Goal: Task Accomplishment & Management: Complete application form

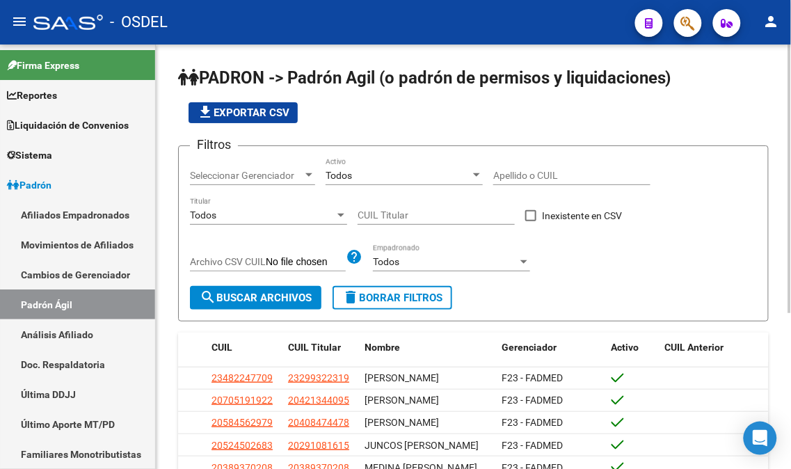
click at [527, 176] on input "Apellido o CUIL" at bounding box center [571, 176] width 157 height 12
paste input "38445219"
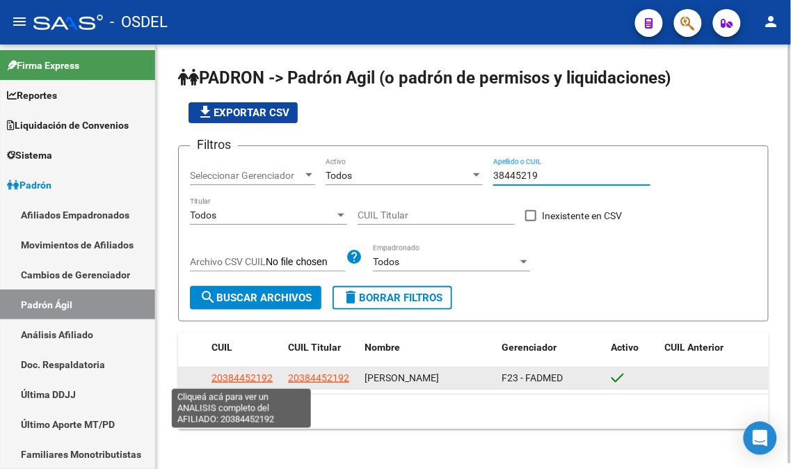
type input "38445219"
click at [242, 378] on span "20384452192" at bounding box center [241, 377] width 61 height 11
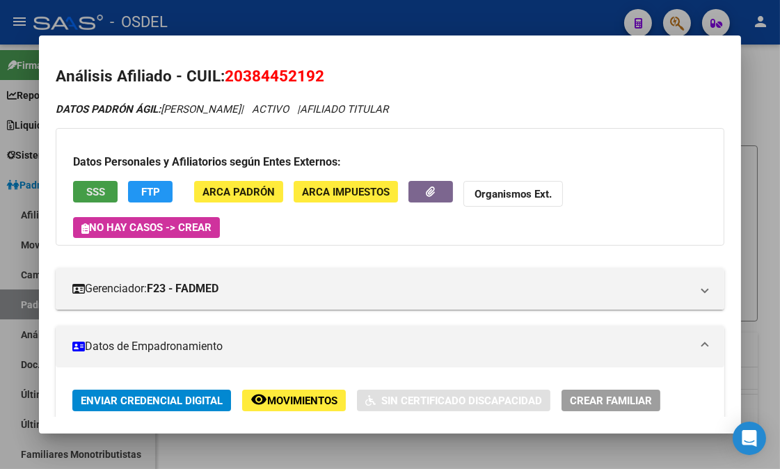
click at [95, 190] on span "SSS" at bounding box center [95, 192] width 19 height 13
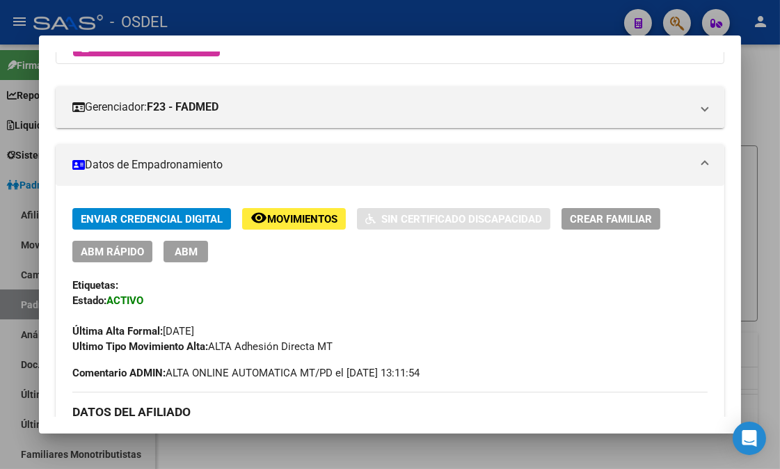
scroll to position [181, 0]
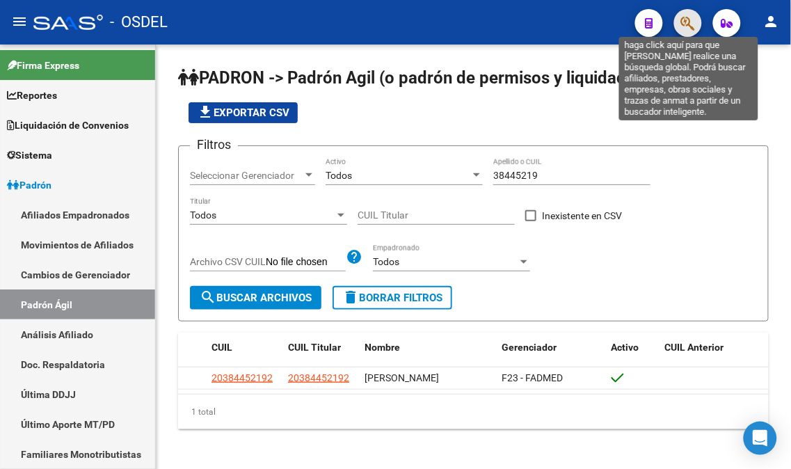
click at [685, 29] on icon "button" at bounding box center [688, 23] width 14 height 16
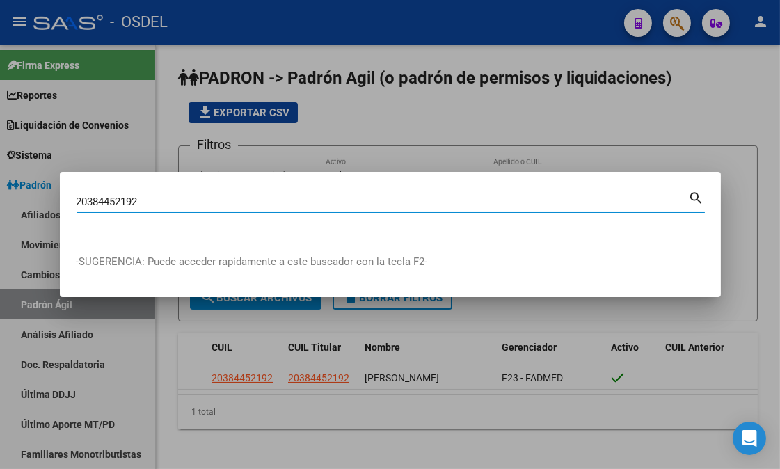
type input "20384452192"
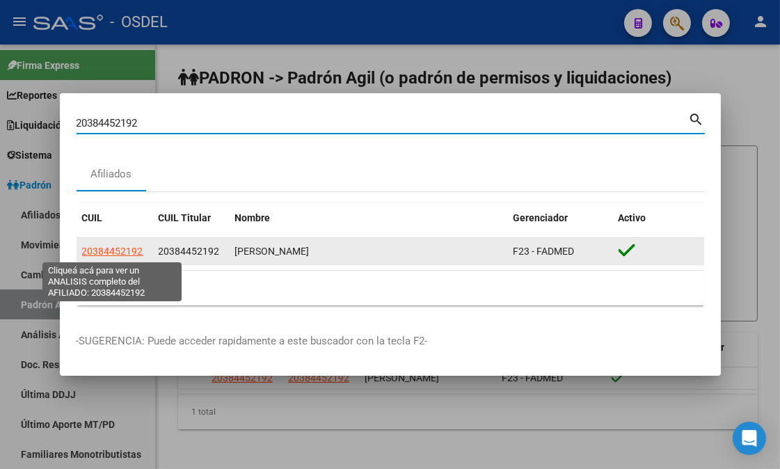
click at [123, 252] on span "20384452192" at bounding box center [112, 251] width 61 height 11
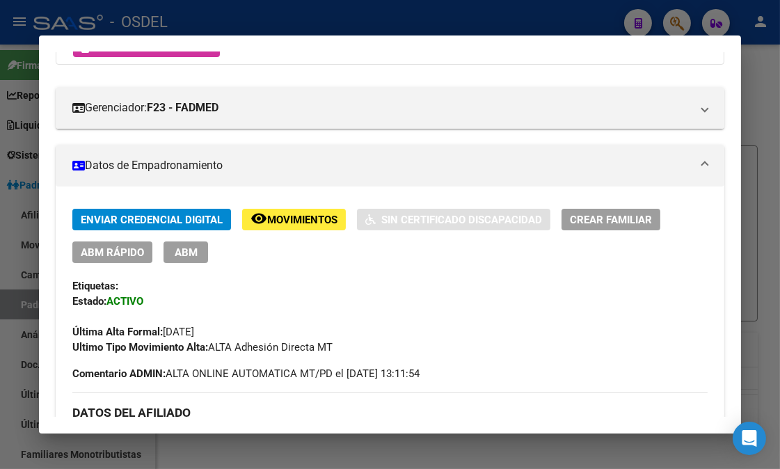
click at [306, 221] on span "Movimientos" at bounding box center [302, 220] width 70 height 13
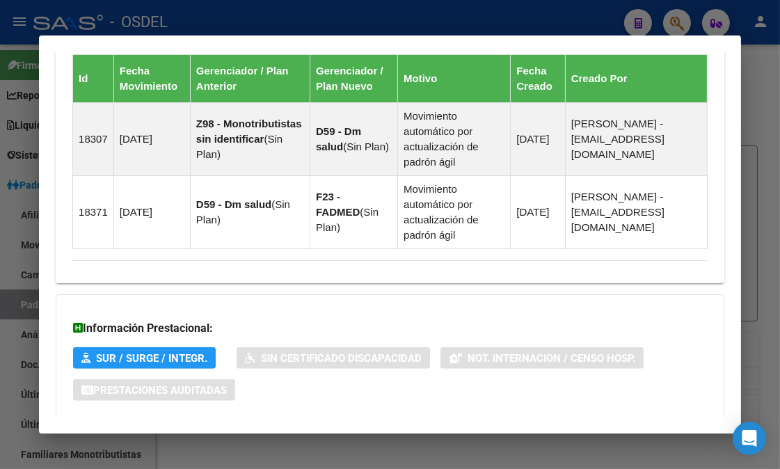
scroll to position [1108, 0]
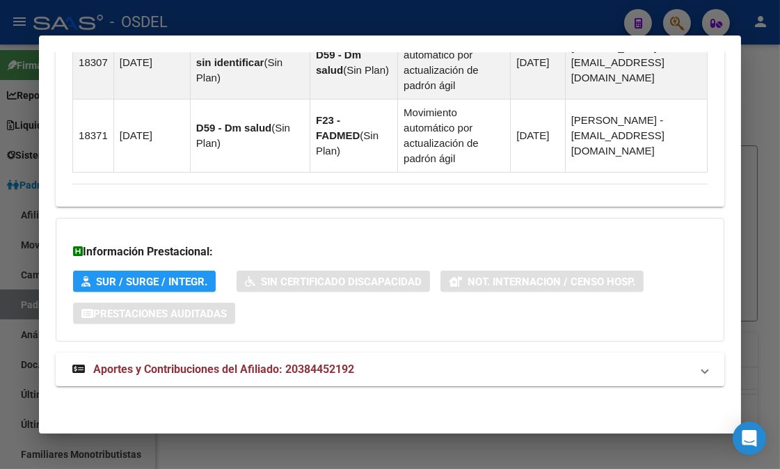
click at [163, 275] on span "SUR / SURGE / INTEGR." at bounding box center [151, 281] width 111 height 13
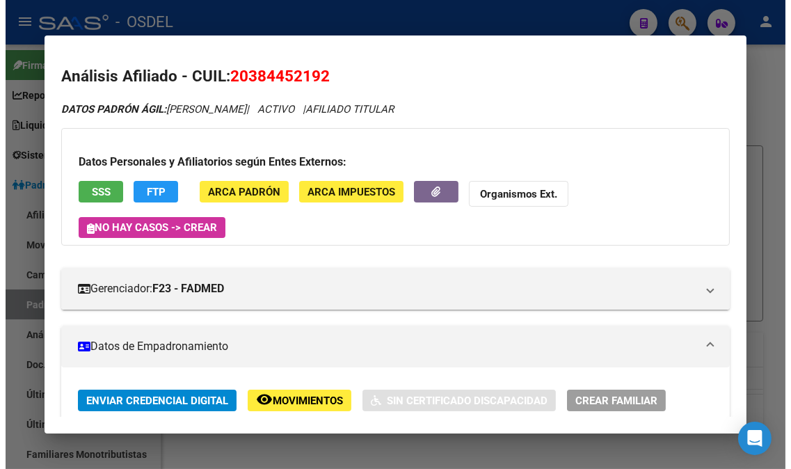
scroll to position [154, 0]
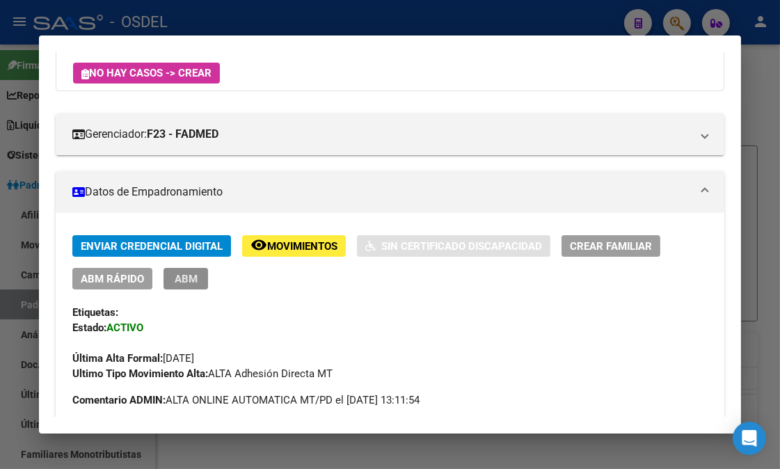
click at [193, 280] on button "ABM" at bounding box center [185, 279] width 45 height 22
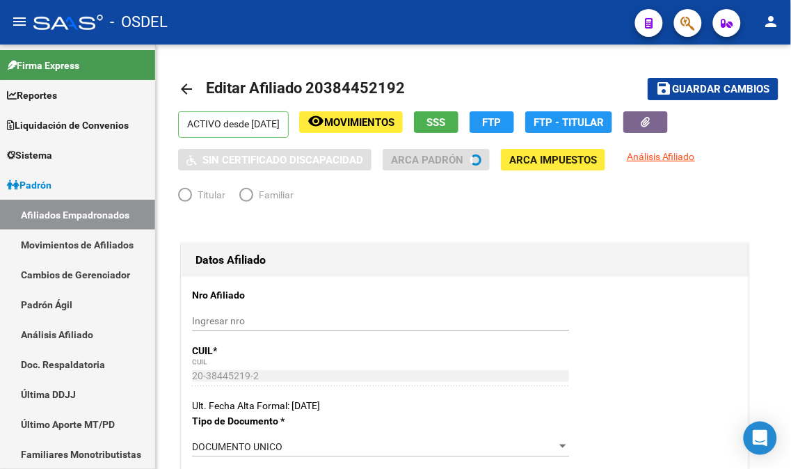
radio input "true"
type input "20-38445219-2"
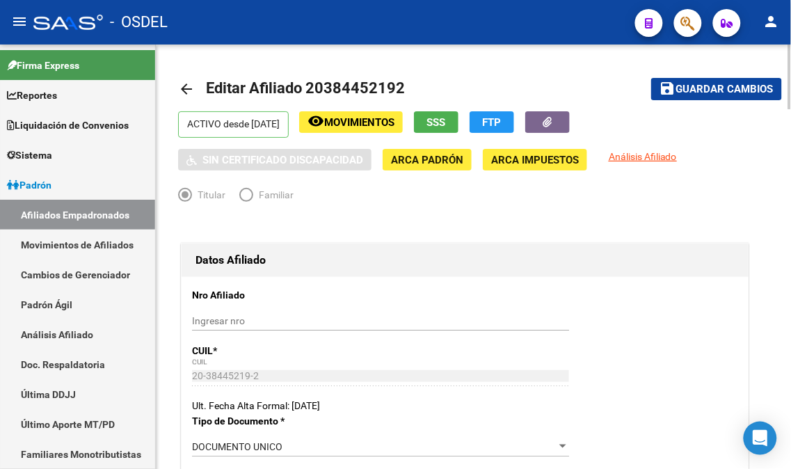
click at [248, 322] on input "Ingresar nro" at bounding box center [380, 321] width 377 height 12
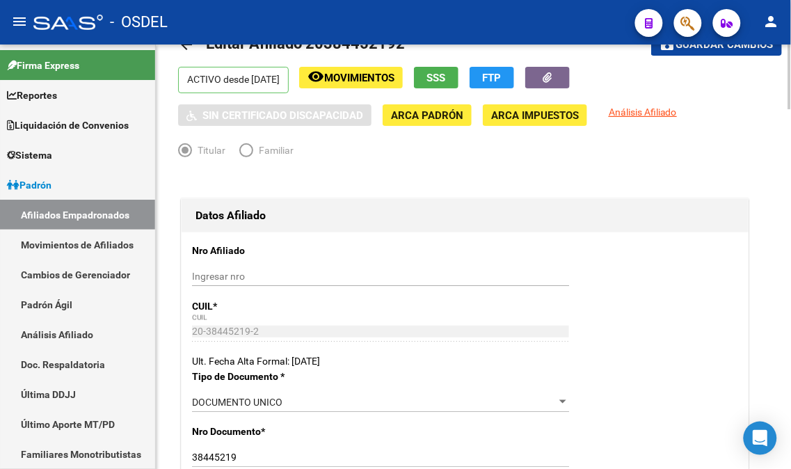
scroll to position [77, 0]
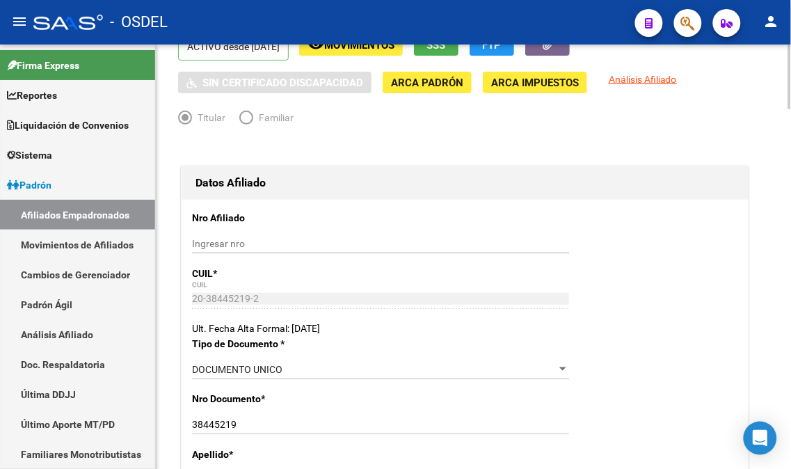
click at [253, 238] on input "Ingresar nro" at bounding box center [380, 244] width 377 height 12
paste input "20-58308106-3"
type input "20-58308106-3"
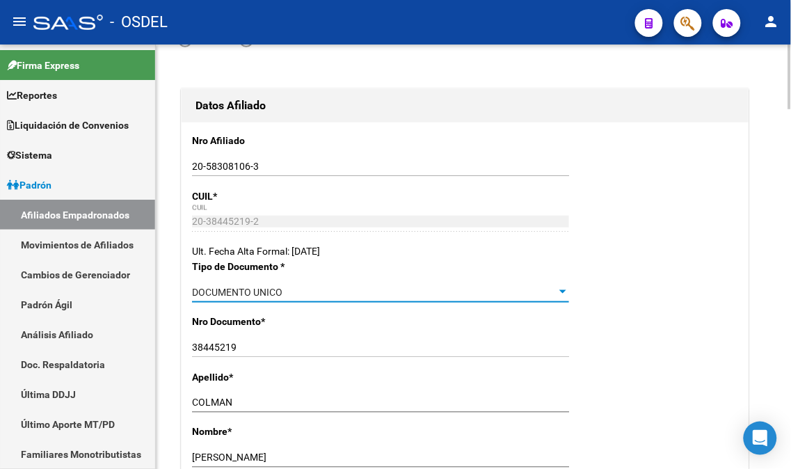
click at [290, 292] on div "DOCUMENTO UNICO" at bounding box center [374, 293] width 365 height 12
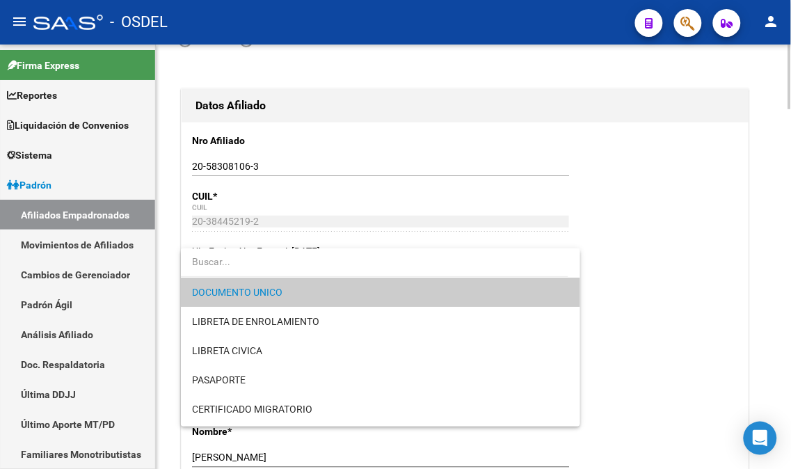
click at [290, 292] on span "DOCUMENTO UNICO" at bounding box center [380, 292] width 377 height 29
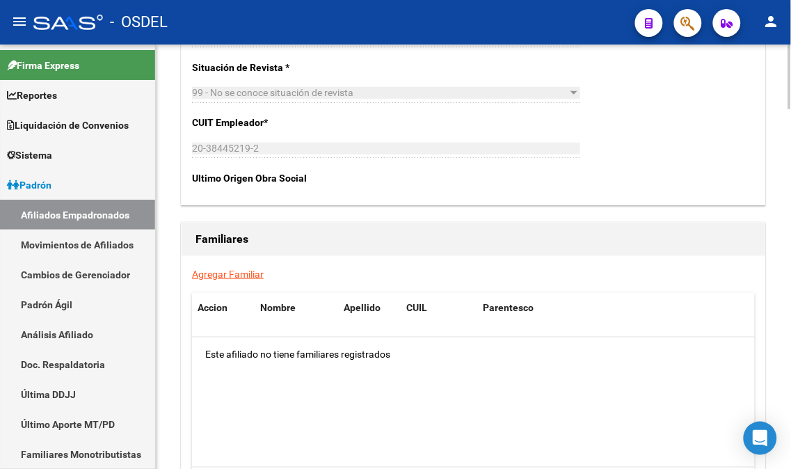
scroll to position [2198, 0]
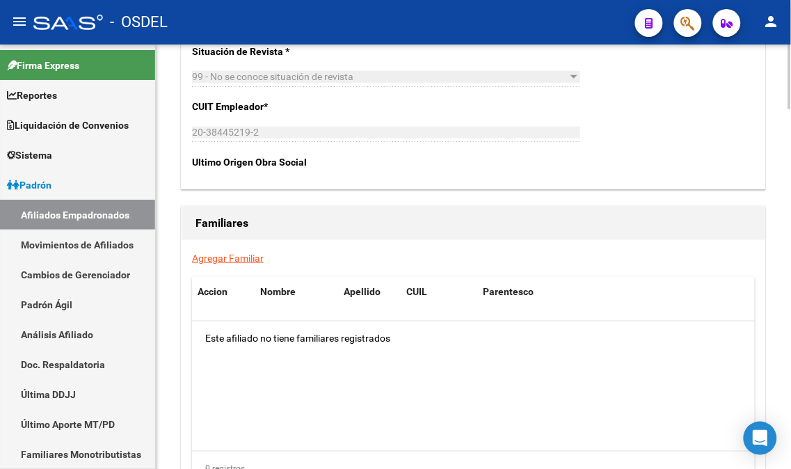
click at [230, 260] on link "Agregar Familiar" at bounding box center [228, 258] width 72 height 11
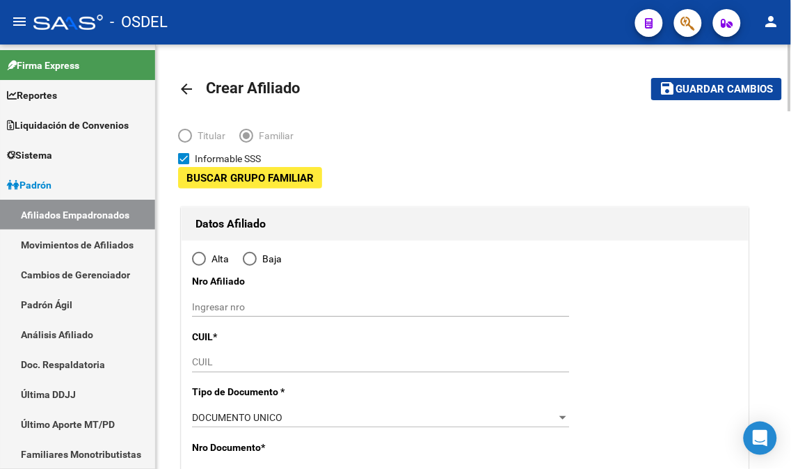
type input "20-38445219-2"
type input "[GEOGRAPHIC_DATA]"
type input "1832"
type input "[PERSON_NAME]"
type input "943"
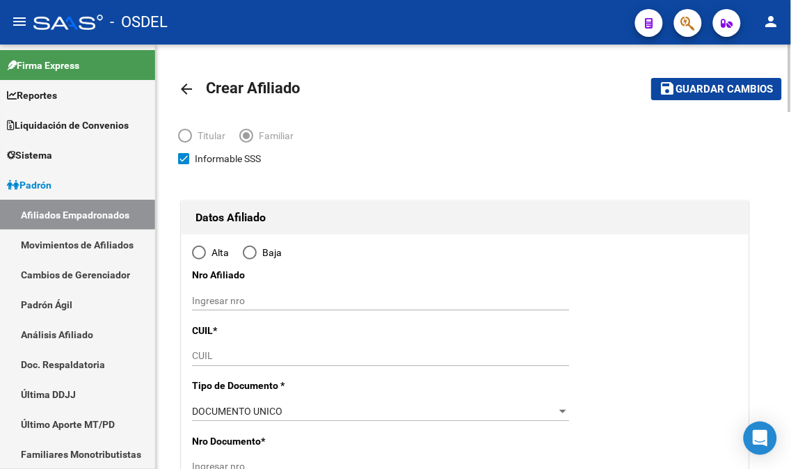
radio input "true"
type input "20-38445219-2"
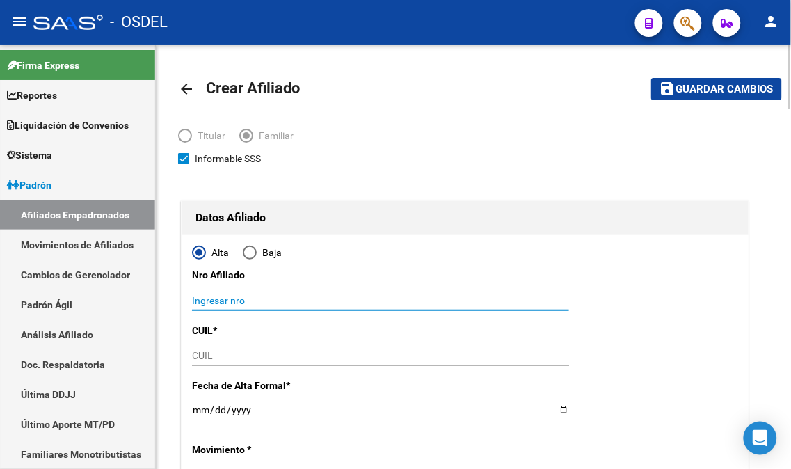
click at [232, 300] on input "Ingresar nro" at bounding box center [380, 301] width 377 height 12
paste input "20-58308106-3"
type input "20-58308106-3"
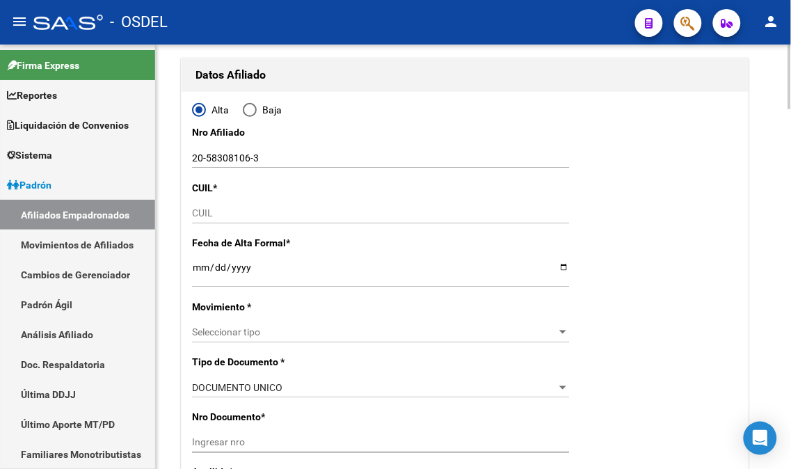
scroll to position [154, 0]
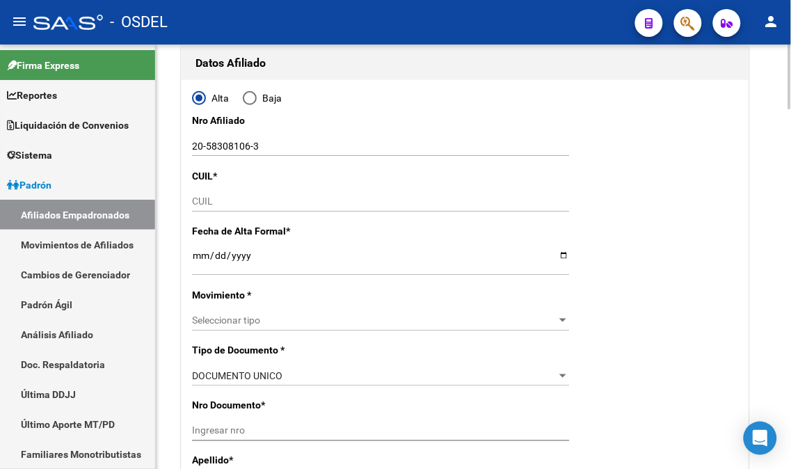
click at [225, 198] on input "CUIL" at bounding box center [380, 201] width 377 height 12
paste input "20-58308106-3"
type input "20-58308106-3"
type input "58308106"
type input "COLMAN KWASNYCIA"
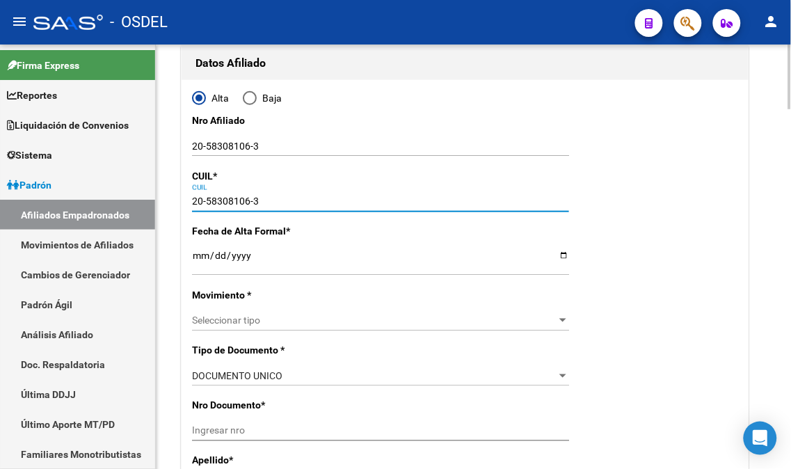
type input "[PERSON_NAME]"
type input "[DATE]"
type input "BANFIELD"
type input "1828"
type input "[PERSON_NAME]"
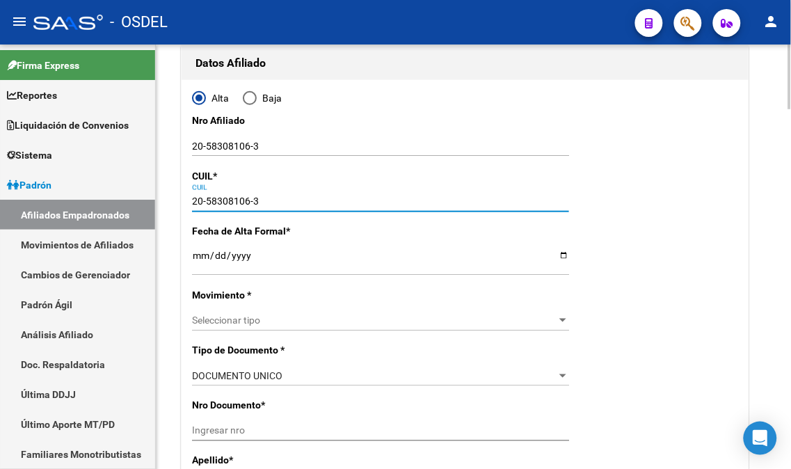
type input "1949"
type input "20-58308106-3"
click at [289, 254] on input "Ingresar fecha" at bounding box center [380, 260] width 377 height 21
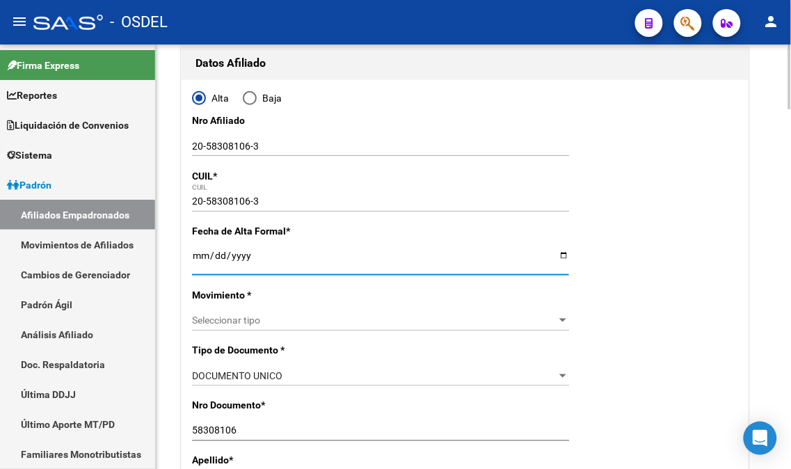
click at [562, 255] on input "Ingresar fecha" at bounding box center [380, 260] width 377 height 21
type input "[DATE]"
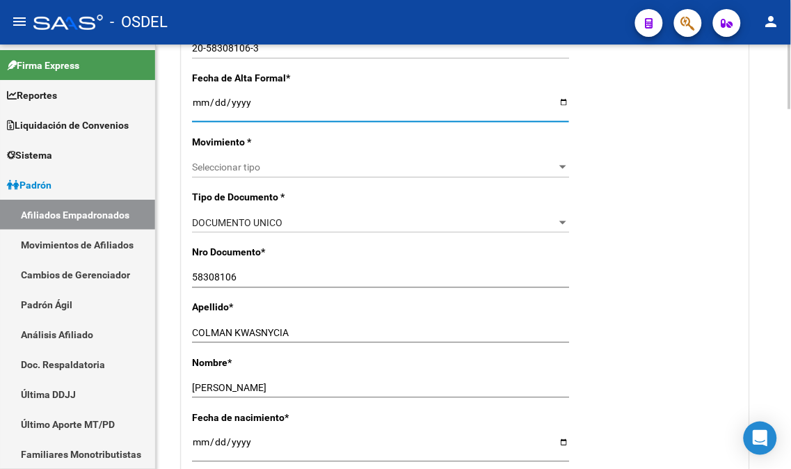
scroll to position [309, 0]
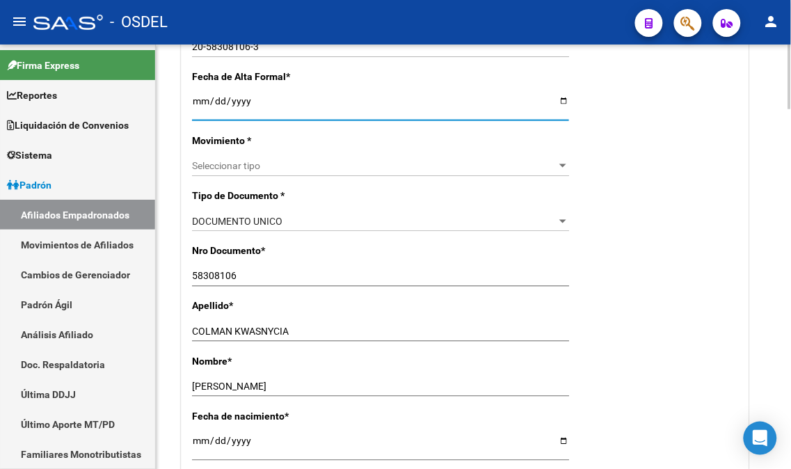
click at [301, 168] on span "Seleccionar tipo" at bounding box center [374, 166] width 365 height 12
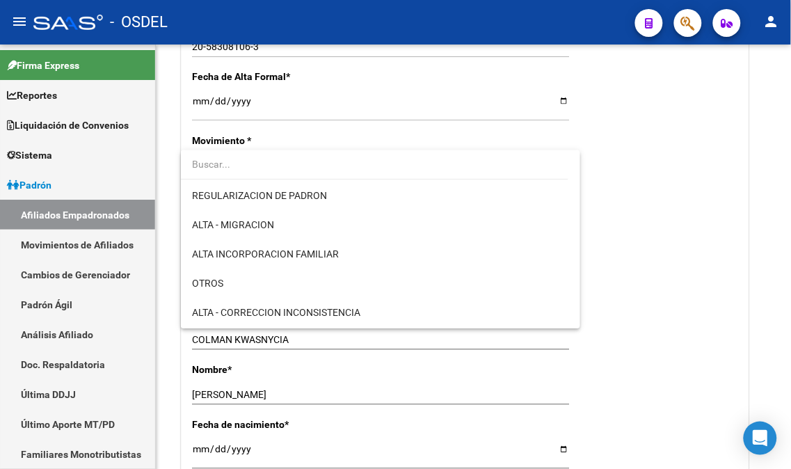
scroll to position [154, 0]
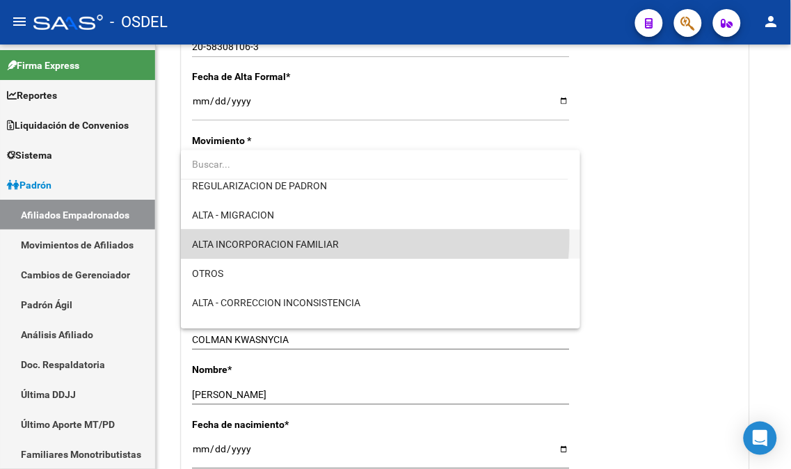
click at [299, 235] on span "ALTA INCORPORACION FAMILIAR" at bounding box center [380, 244] width 377 height 29
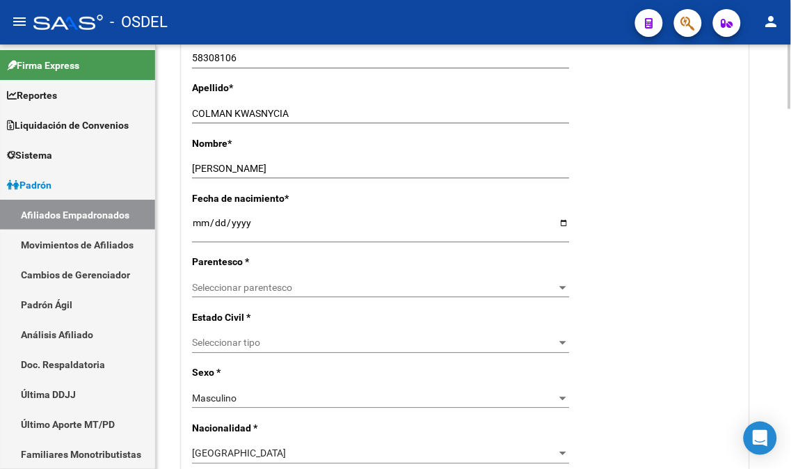
scroll to position [541, 0]
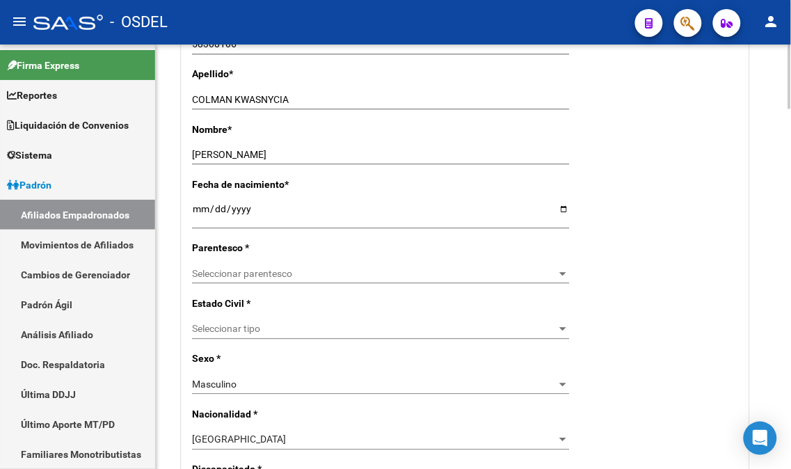
click at [269, 273] on span "Seleccionar parentesco" at bounding box center [374, 275] width 365 height 12
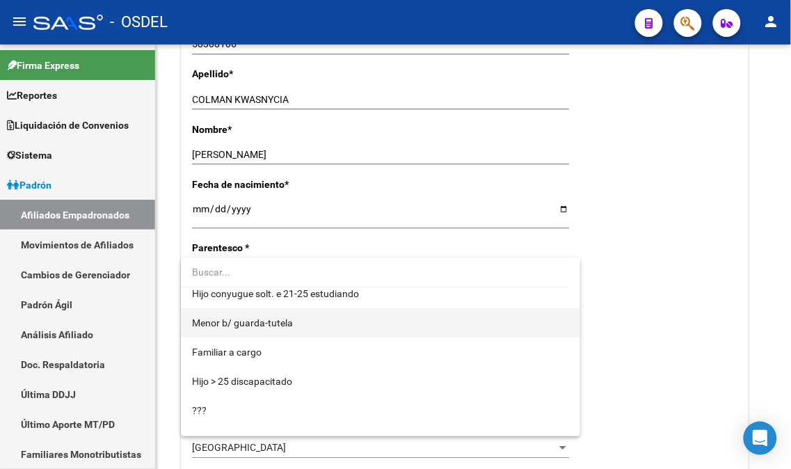
scroll to position [0, 0]
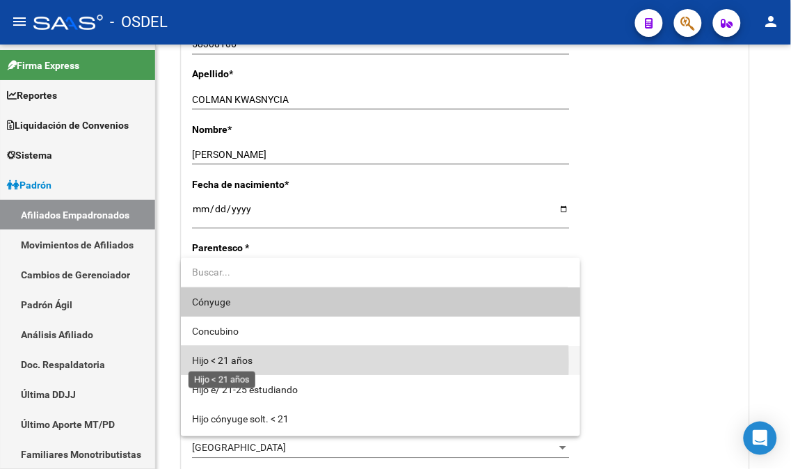
click at [234, 362] on span "Hijo < 21 años" at bounding box center [222, 360] width 61 height 11
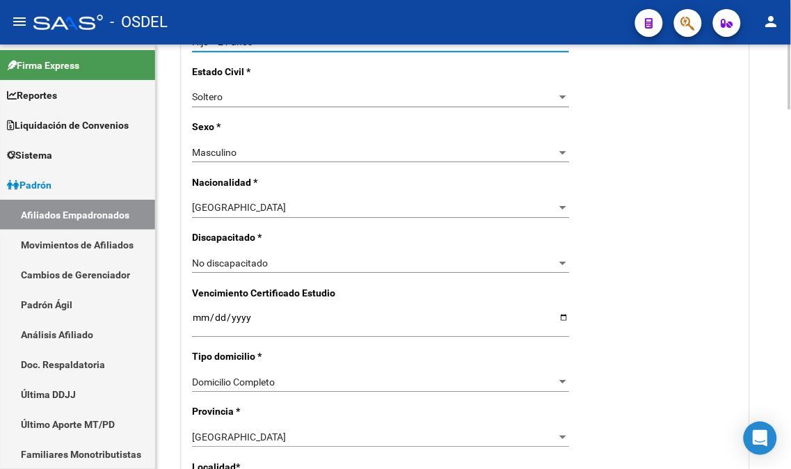
scroll to position [850, 0]
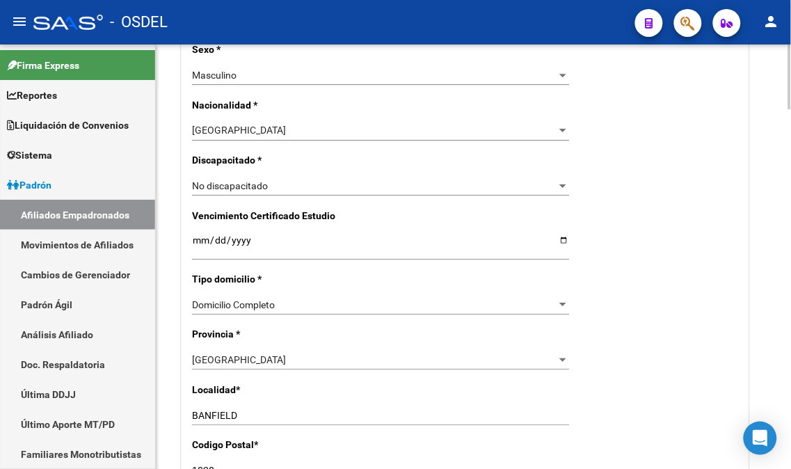
click at [287, 303] on div "Domicilio Completo" at bounding box center [374, 305] width 365 height 12
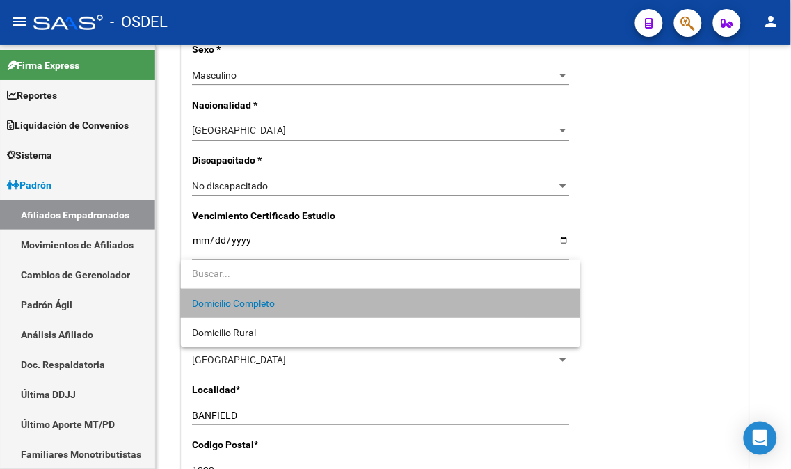
click at [287, 307] on span "Domicilio Completo" at bounding box center [380, 303] width 377 height 29
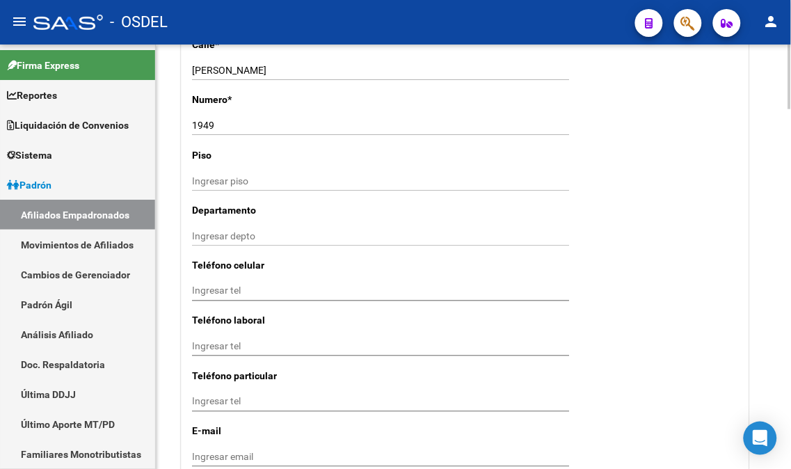
scroll to position [1313, 0]
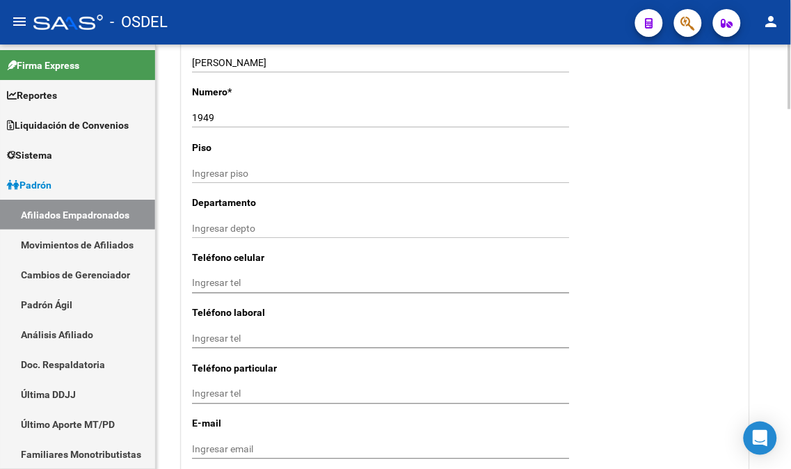
click at [259, 284] on input "Ingresar tel" at bounding box center [380, 284] width 377 height 12
paste input "[PHONE_NUMBER]"
type input "[PHONE_NUMBER]"
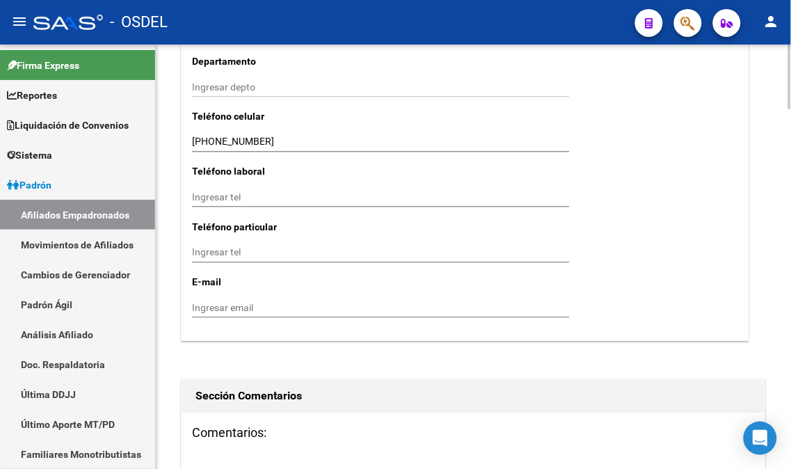
scroll to position [1469, 0]
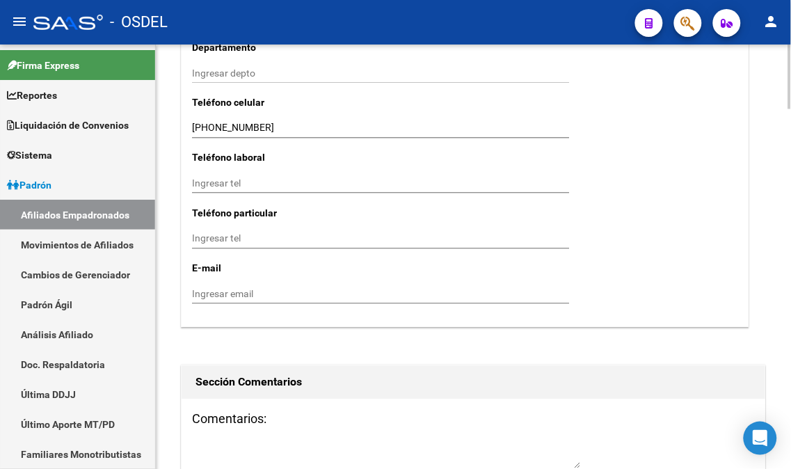
click at [247, 240] on input "Ingresar tel" at bounding box center [380, 239] width 377 height 12
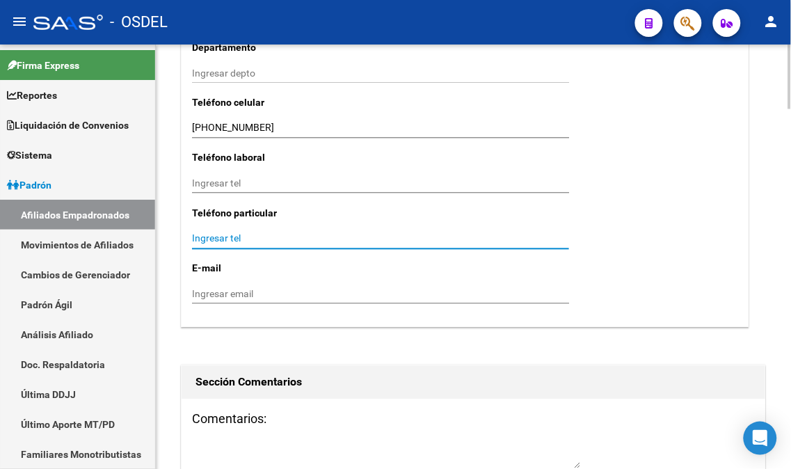
paste input "[PHONE_NUMBER]"
type input "[PHONE_NUMBER]"
click at [248, 294] on input "Ingresar email" at bounding box center [380, 295] width 377 height 12
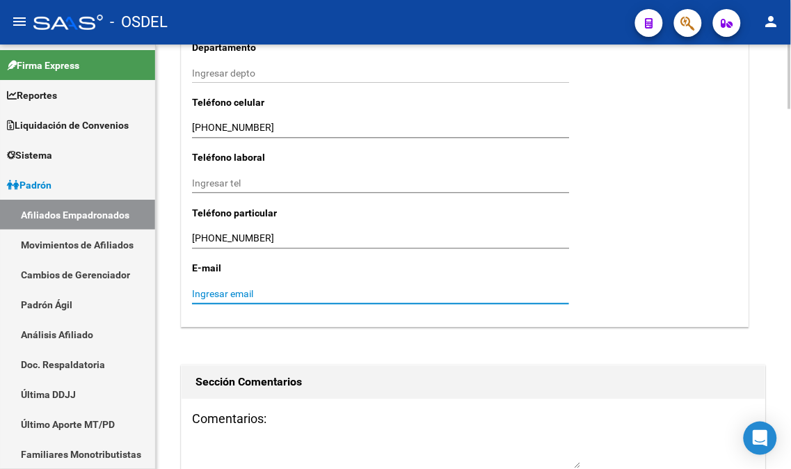
paste input "[EMAIL_ADDRESS][DOMAIN_NAME]"
type input "[EMAIL_ADDRESS][DOMAIN_NAME]"
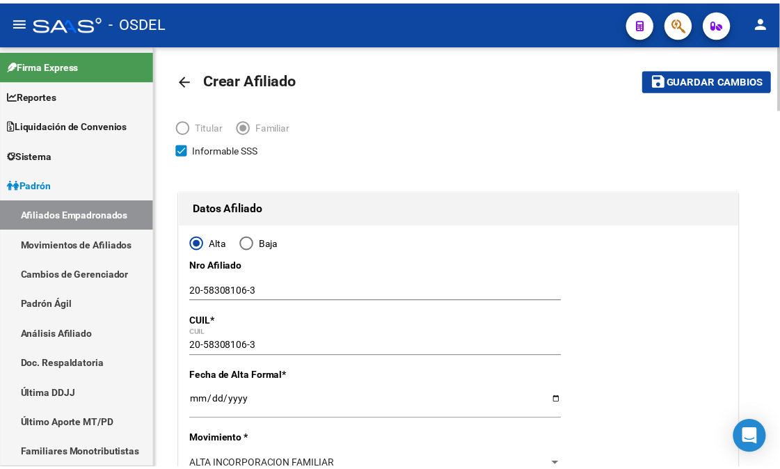
scroll to position [0, 0]
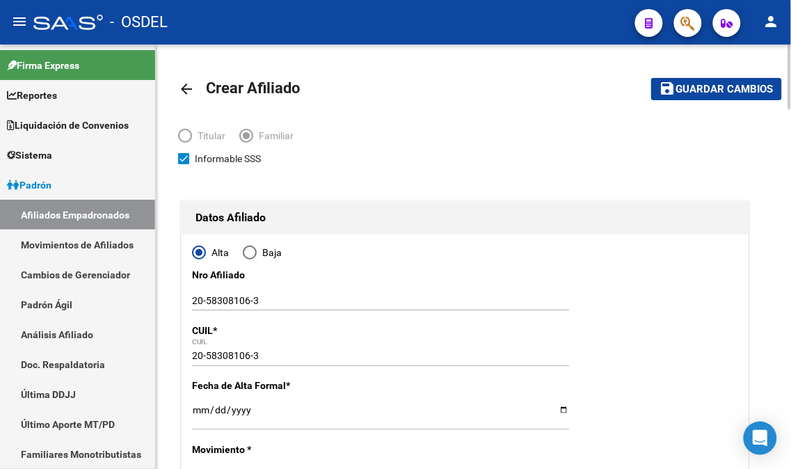
click at [715, 86] on span "Guardar cambios" at bounding box center [724, 89] width 97 height 13
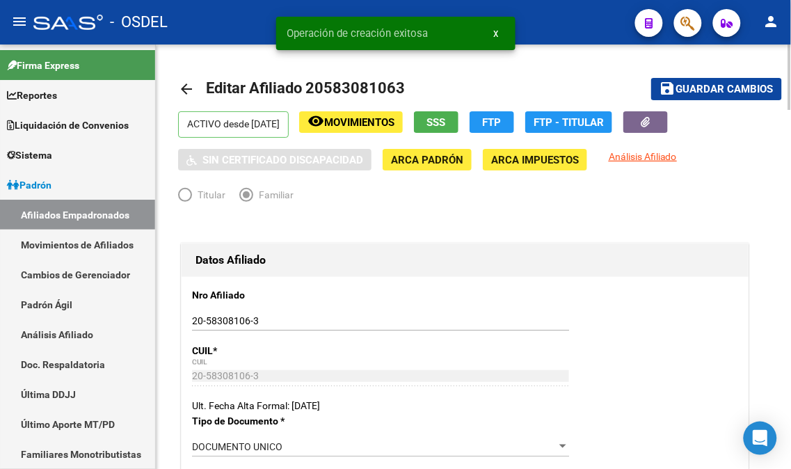
radio input "true"
type input "20-38445219-2"
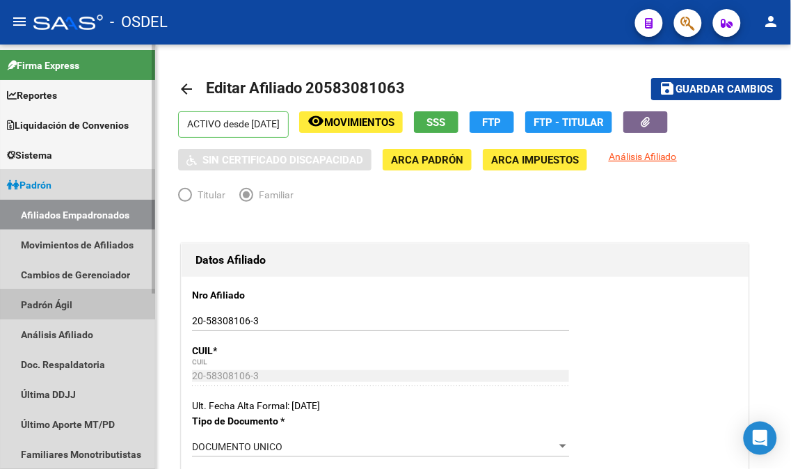
click at [57, 304] on link "Padrón Ágil" at bounding box center [77, 304] width 155 height 30
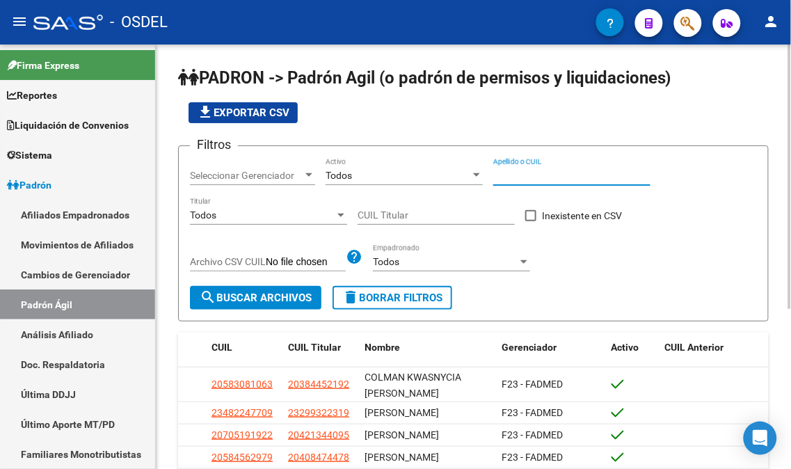
click at [555, 171] on input "Apellido o CUIL" at bounding box center [571, 176] width 157 height 12
paste input "38445219"
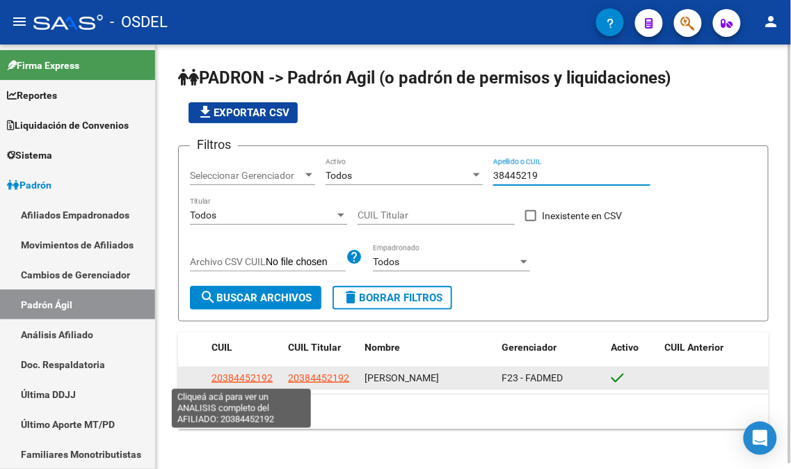
click at [233, 383] on span "20384452192" at bounding box center [241, 377] width 61 height 11
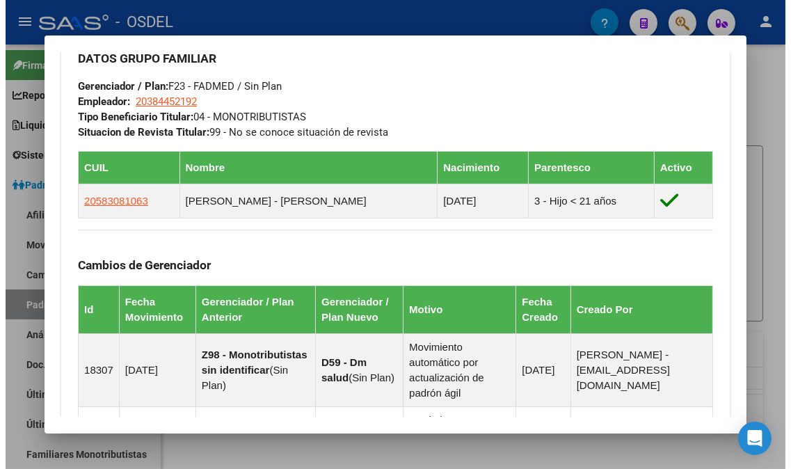
scroll to position [850, 0]
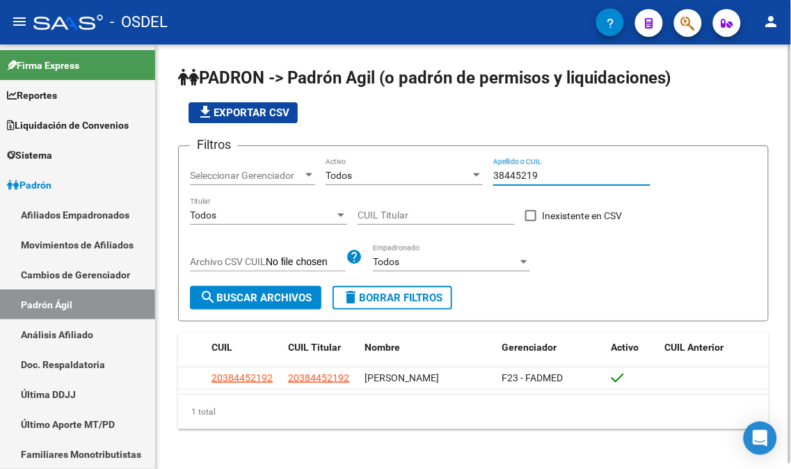
drag, startPoint x: 560, startPoint y: 172, endPoint x: 481, endPoint y: 175, distance: 78.7
click at [481, 175] on div "Filtros Seleccionar Gerenciador Seleccionar Gerenciador Todos Activo 38445219 A…" at bounding box center [473, 221] width 567 height 129
paste input "40535971"
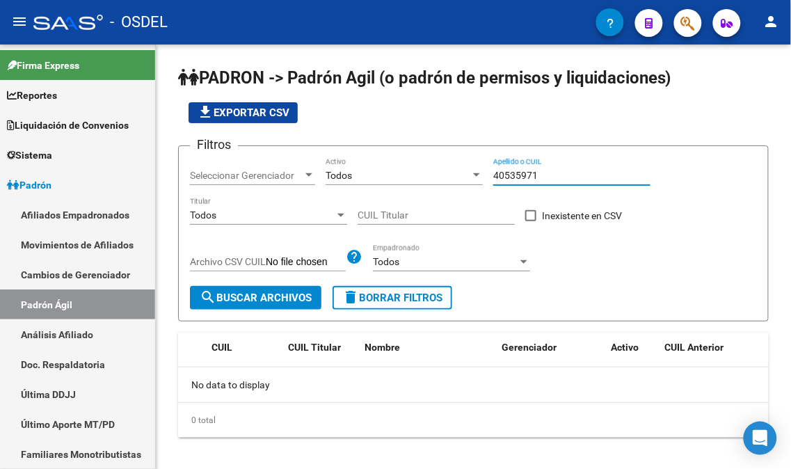
type input "40535971"
